Goal: Transaction & Acquisition: Download file/media

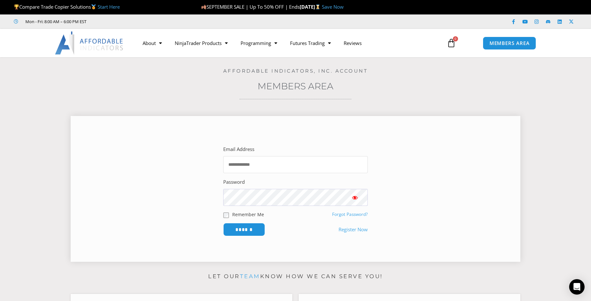
click at [234, 168] on input "Email Address" at bounding box center [295, 164] width 145 height 17
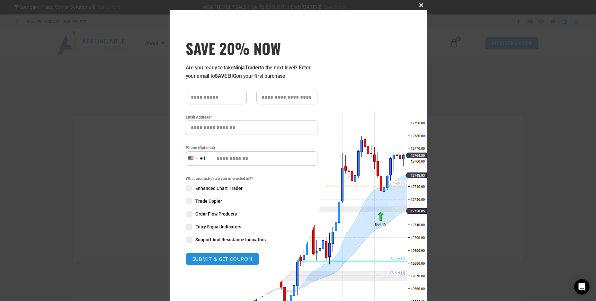
click at [417, 4] on span "SAVE 20% NOW popup" at bounding box center [422, 5] width 10 height 4
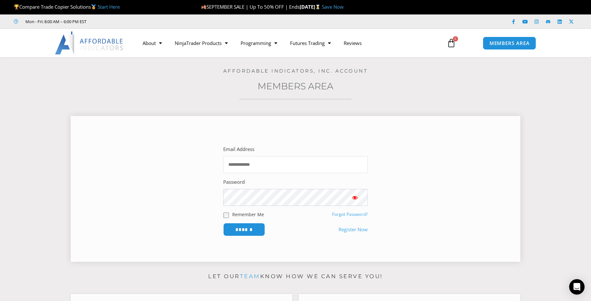
click at [242, 165] on input "Email Address" at bounding box center [295, 164] width 145 height 17
type input "**********"
click at [250, 230] on input "******" at bounding box center [244, 230] width 44 height 14
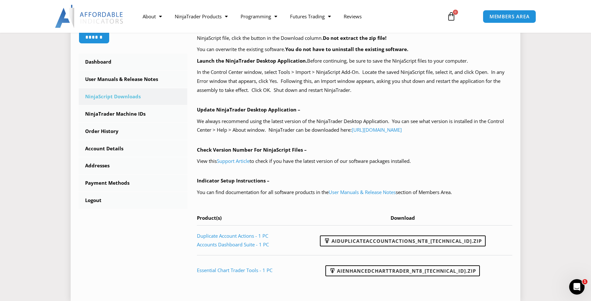
scroll to position [161, 0]
click at [389, 241] on link "AIDuplicateAccountActions_NT8_[TECHNICAL_ID].zip" at bounding box center [403, 240] width 166 height 11
click at [551, 84] on section "****** Dashboard Subscriptions User Manuals & Release Notes NinjaScript Downloa…" at bounding box center [295, 126] width 559 height 361
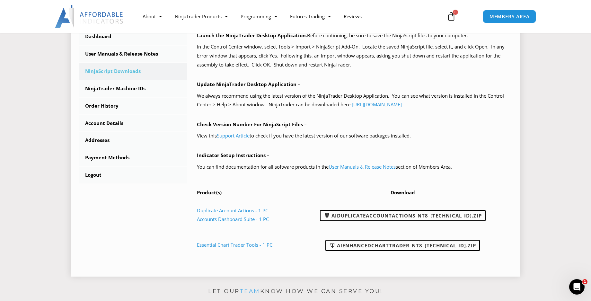
scroll to position [193, 0]
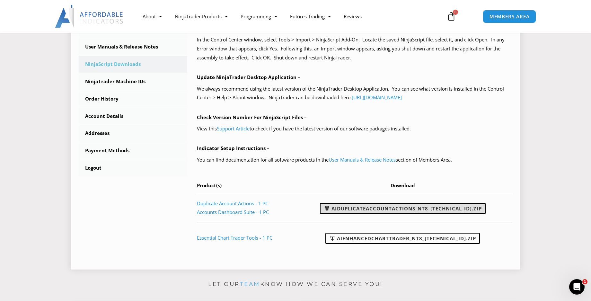
click at [405, 208] on link "AIDuplicateAccountActions_NT8_25.9.22.1.zip" at bounding box center [403, 208] width 166 height 11
click at [370, 208] on link "AIDuplicateAccountActions_NT8_25.9.22.1.zip" at bounding box center [403, 208] width 166 height 11
click at [546, 117] on section "****** Dashboard Subscriptions User Manuals & Release Notes NinjaScript Downloa…" at bounding box center [295, 94] width 559 height 361
click at [378, 210] on link "AIDuplicateAccountActions_NT8_[TECHNICAL_ID].zip" at bounding box center [403, 208] width 166 height 11
click at [569, 118] on section "****** Dashboard Subscriptions User Manuals & Release Notes NinjaScript Downloa…" at bounding box center [295, 94] width 559 height 361
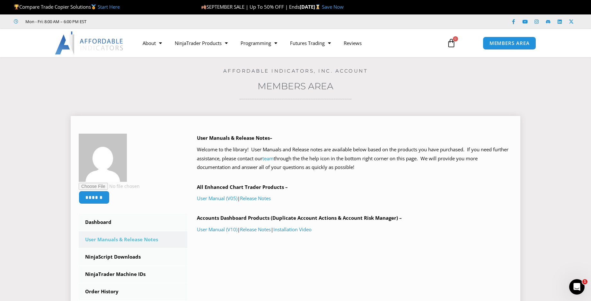
scroll to position [32, 0]
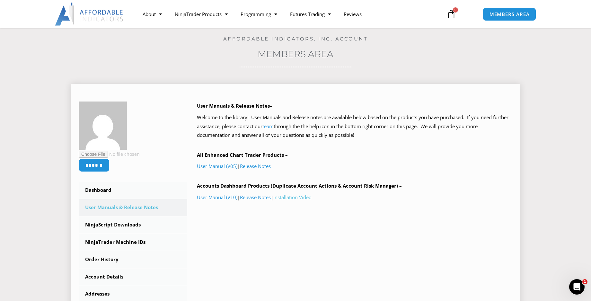
click at [300, 196] on link "Installation Video" at bounding box center [293, 197] width 38 height 6
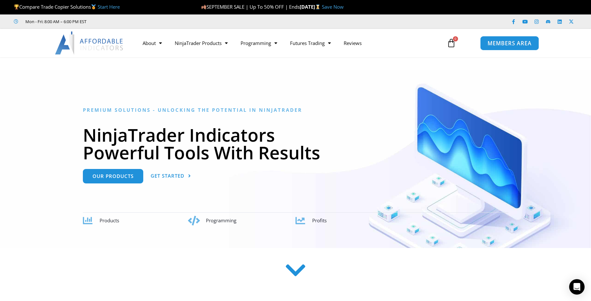
click at [503, 46] on span "MEMBERS AREA" at bounding box center [510, 43] width 44 height 5
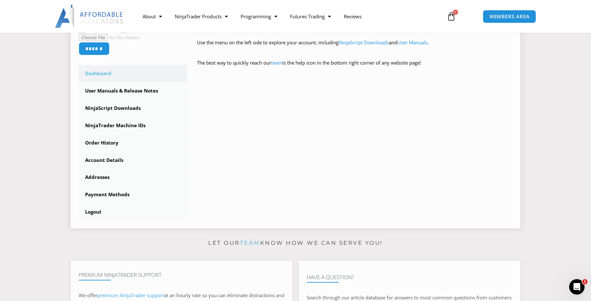
scroll to position [161, 0]
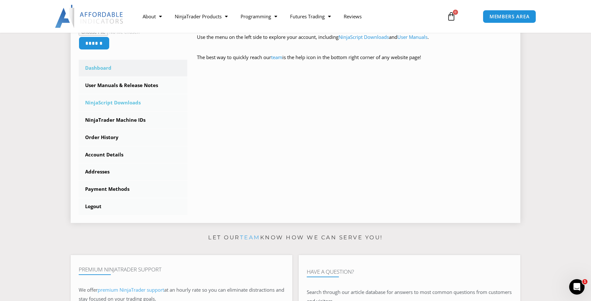
click at [110, 103] on link "NinjaScript Downloads" at bounding box center [133, 103] width 109 height 17
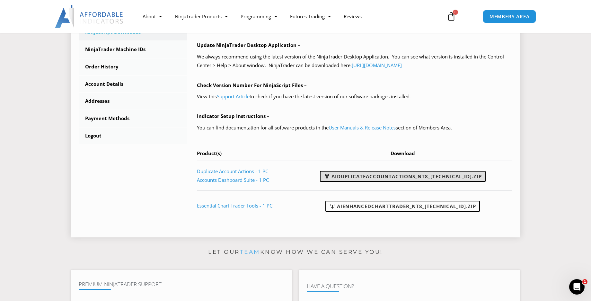
click at [399, 176] on link "AIDuplicateAccountActions_NT8_[TECHNICAL_ID].zip" at bounding box center [403, 176] width 166 height 11
click at [428, 178] on link "AIDuplicateAccountActions_NT8_[TECHNICAL_ID].zip" at bounding box center [403, 176] width 166 height 11
click at [570, 217] on section "****** Dashboard Subscriptions User Manuals & Release Notes NinjaScript Downloa…" at bounding box center [295, 61] width 559 height 361
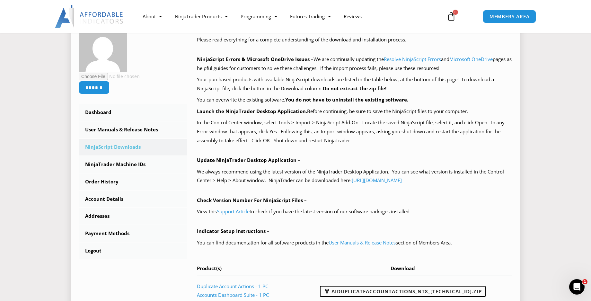
scroll to position [96, 0]
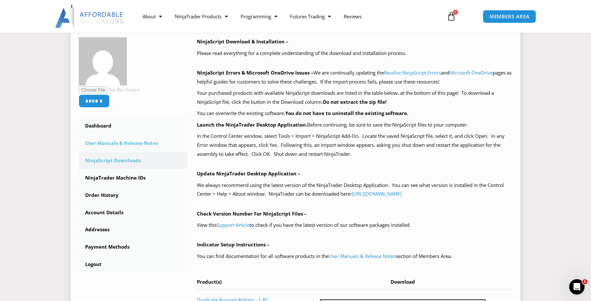
click at [100, 139] on link "User Manuals & Release Notes" at bounding box center [133, 143] width 109 height 17
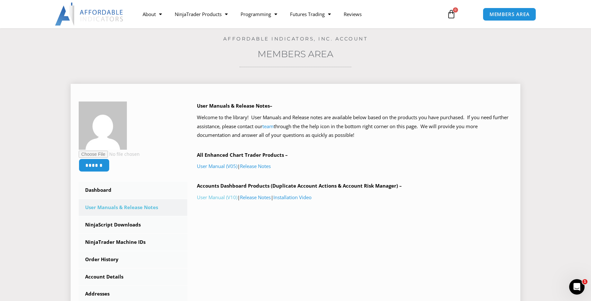
click at [209, 197] on link "User Manual (V10)" at bounding box center [217, 197] width 41 height 6
click at [105, 224] on link "NinjaScript Downloads" at bounding box center [133, 225] width 109 height 17
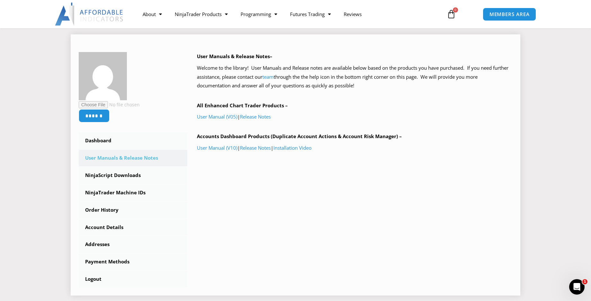
scroll to position [129, 0]
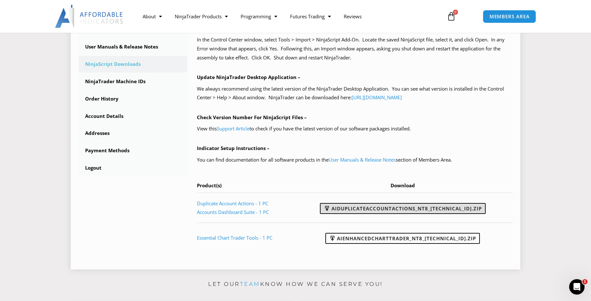
click at [402, 209] on link "AIDuplicateAccountActions_NT8_[TECHNICAL_ID].zip" at bounding box center [403, 208] width 166 height 11
click at [576, 285] on icon "Open Intercom Messenger" at bounding box center [576, 286] width 11 height 11
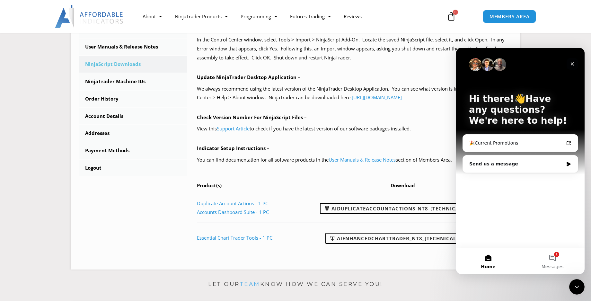
click at [574, 64] on icon "Close" at bounding box center [572, 63] width 5 height 5
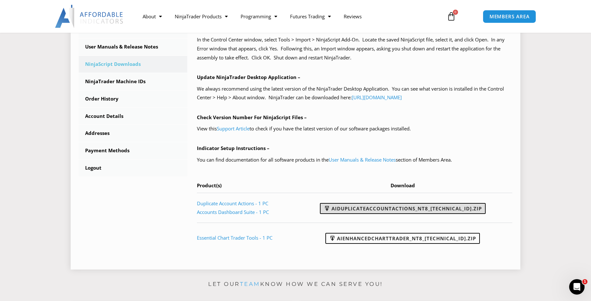
click at [428, 209] on link "AIDuplicateAccountActions_NT8_[TECHNICAL_ID].zip" at bounding box center [403, 208] width 166 height 11
